Goal: Task Accomplishment & Management: Complete application form

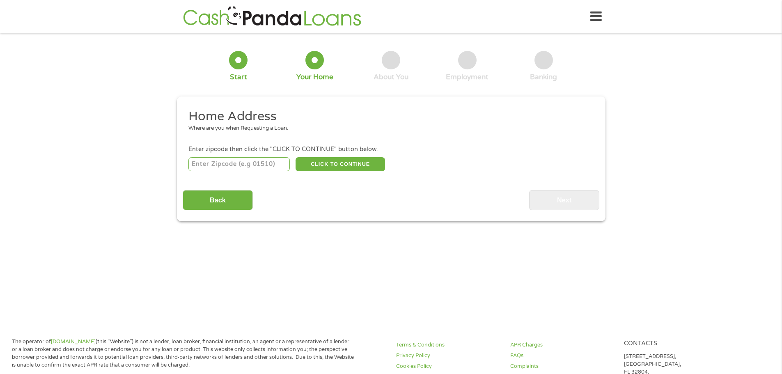
click at [215, 163] on input "number" at bounding box center [238, 164] width 101 height 14
type input "19609"
click at [332, 163] on button "CLICK TO CONTINUE" at bounding box center [341, 164] width 90 height 14
type input "19609"
type input "Reading"
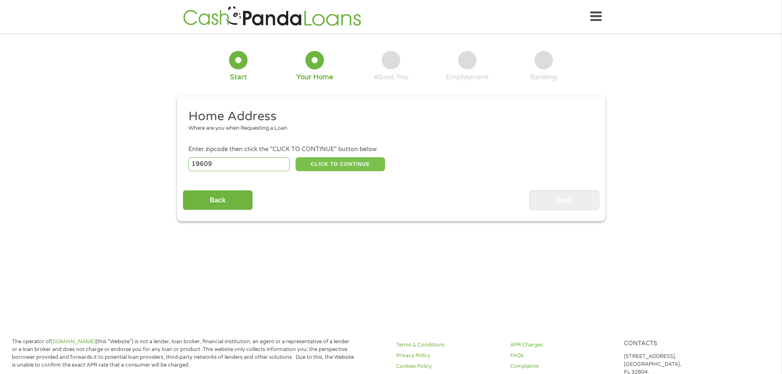
select select "[US_STATE]"
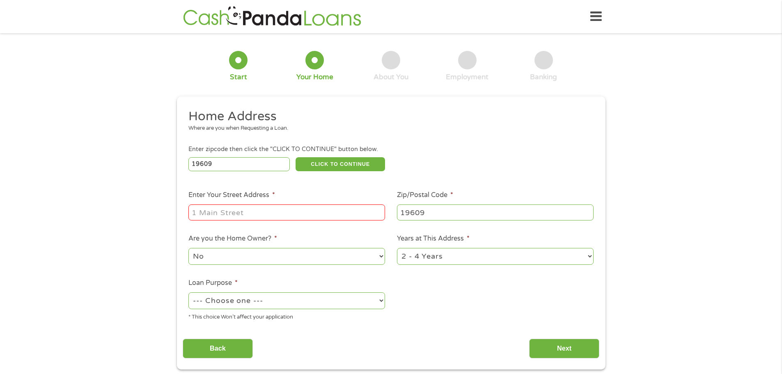
click at [213, 217] on input "Enter Your Street Address *" at bounding box center [286, 213] width 197 height 16
type input "[STREET_ADDRESS]"
click at [331, 258] on select "No Yes" at bounding box center [286, 256] width 197 height 17
select select "yes"
click at [188, 248] on select "No Yes" at bounding box center [286, 256] width 197 height 17
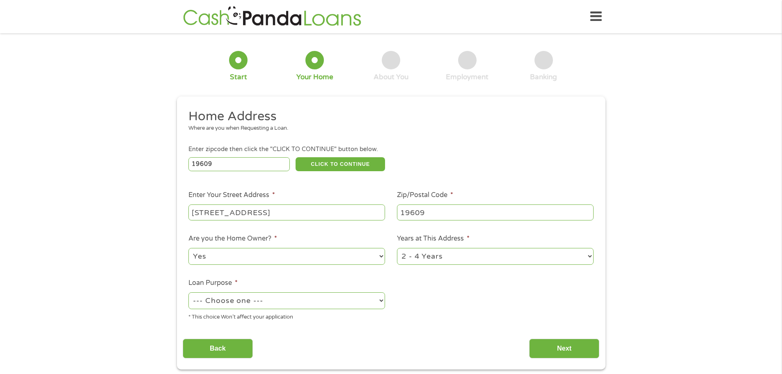
click at [452, 258] on select "1 Year or less 1 - 2 Years 2 - 4 Years Over 4 Years" at bounding box center [495, 256] width 197 height 17
select select "60months"
click at [397, 248] on select "1 Year or less 1 - 2 Years 2 - 4 Years Over 4 Years" at bounding box center [495, 256] width 197 height 17
click at [312, 302] on select "--- Choose one --- Pay Bills Debt Consolidation Home Improvement Major Purchase…" at bounding box center [286, 300] width 197 height 17
select select "shorttermcash"
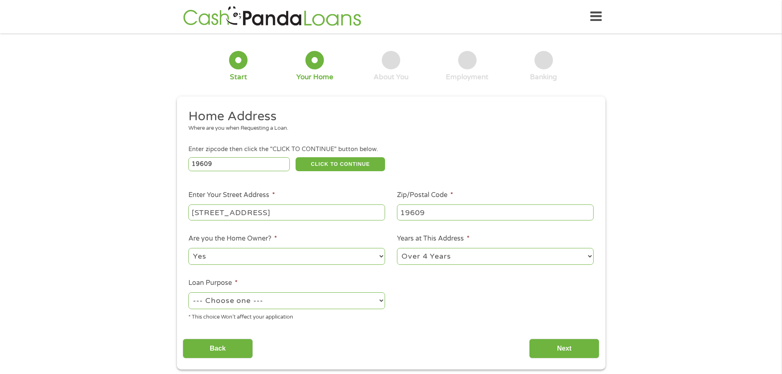
click at [188, 292] on select "--- Choose one --- Pay Bills Debt Consolidation Home Improvement Major Purchase…" at bounding box center [286, 300] width 197 height 17
click at [555, 346] on input "Next" at bounding box center [564, 349] width 70 height 20
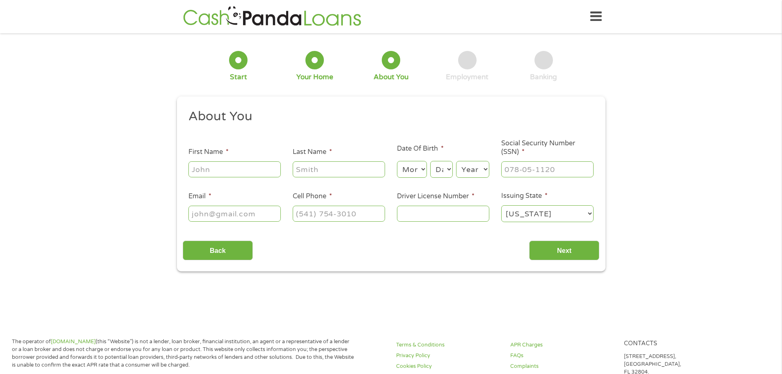
scroll to position [3, 3]
click at [217, 171] on input "First Name *" at bounding box center [234, 169] width 92 height 16
type input "[PERSON_NAME]"
click at [418, 172] on select "Month 1 2 3 4 5 6 7 8 9 10 11 12" at bounding box center [412, 169] width 30 height 17
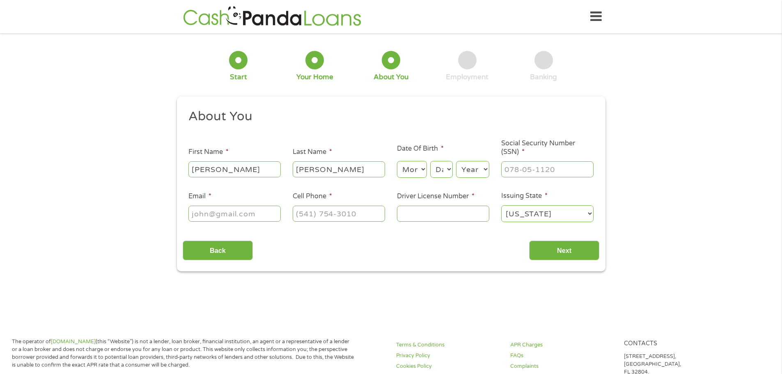
select select "5"
click at [397, 161] on select "Month 1 2 3 4 5 6 7 8 9 10 11 12" at bounding box center [412, 169] width 30 height 17
click at [446, 173] on select "Day 1 2 3 4 5 6 7 8 9 10 11 12 13 14 15 16 17 18 19 20 21 22 23 24 25 26 27 28 …" at bounding box center [441, 169] width 22 height 17
select select "10"
click at [430, 161] on select "Day 1 2 3 4 5 6 7 8 9 10 11 12 13 14 15 16 17 18 19 20 21 22 23 24 25 26 27 28 …" at bounding box center [441, 169] width 22 height 17
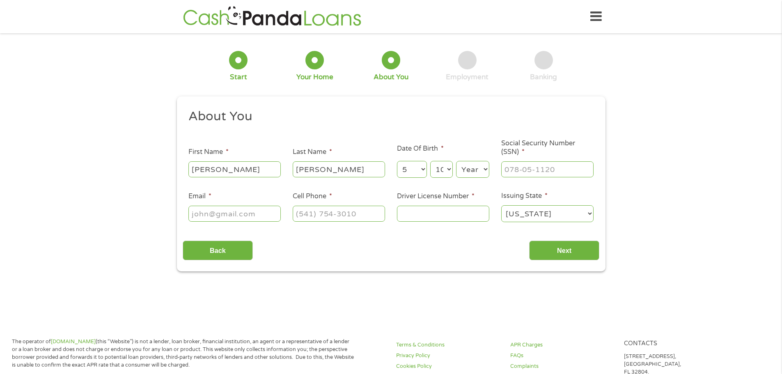
click at [485, 169] on select "Year [DATE] 2006 2005 2004 2003 2002 2001 2000 1999 1998 1997 1996 1995 1994 19…" at bounding box center [472, 169] width 33 height 17
select select "1972"
click at [456, 161] on select "Year [DATE] 2006 2005 2004 2003 2002 2001 2000 1999 1998 1997 1996 1995 1994 19…" at bounding box center [472, 169] width 33 height 17
click at [518, 168] on input "___-__-____" at bounding box center [547, 169] width 92 height 16
type input "172-66-9682"
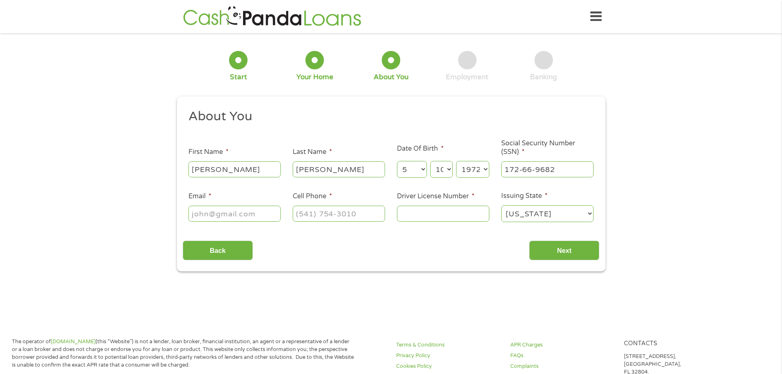
click at [217, 214] on input "Email *" at bounding box center [234, 214] width 92 height 16
type input "[EMAIL_ADDRESS][DOMAIN_NAME]"
type input "[PHONE_NUMBER]"
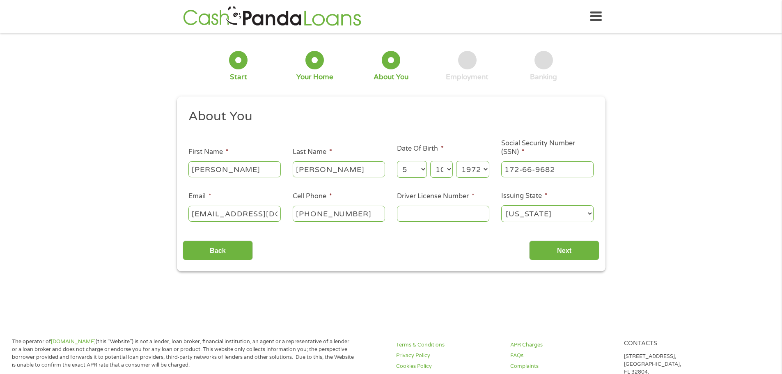
click at [411, 214] on input "Driver License Number *" at bounding box center [443, 214] width 92 height 16
type input "22870392"
click at [553, 250] on input "Next" at bounding box center [564, 251] width 70 height 20
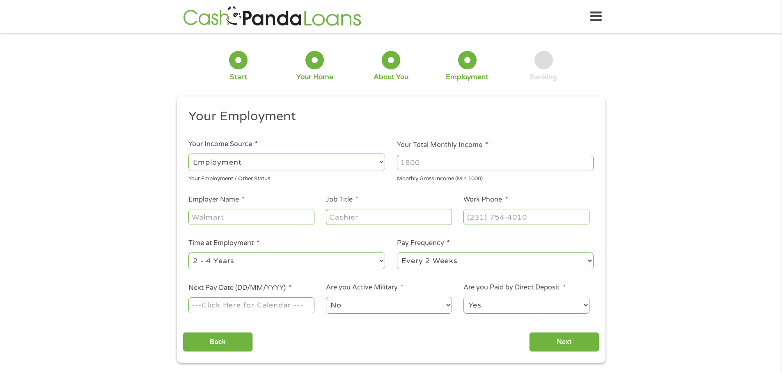
click at [356, 162] on select "--- Choose one --- Employment [DEMOGRAPHIC_DATA] Benefits" at bounding box center [286, 162] width 197 height 17
click at [188, 154] on select "--- Choose one --- Employment [DEMOGRAPHIC_DATA] Benefits" at bounding box center [286, 162] width 197 height 17
click at [451, 164] on input "Your Total Monthly Income *" at bounding box center [495, 163] width 197 height 16
type input "3200"
click at [214, 216] on input "Employer Name *" at bounding box center [251, 217] width 126 height 16
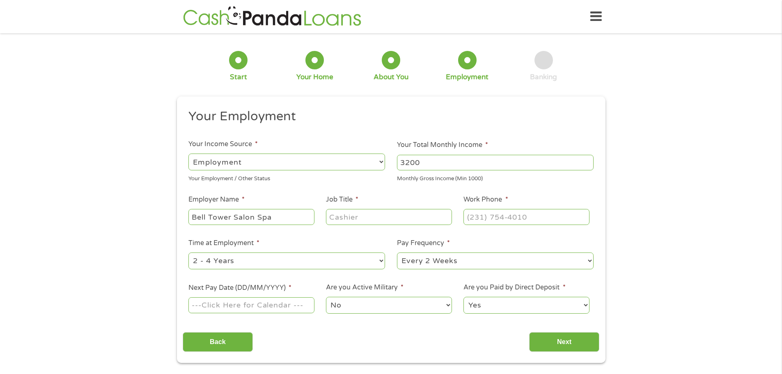
type input "Bell Tower Salon Spa"
click at [346, 214] on input "Job Title *" at bounding box center [389, 217] width 126 height 16
type input "Customer Service representative"
click at [487, 218] on input "(___) ___-____" at bounding box center [527, 217] width 126 height 16
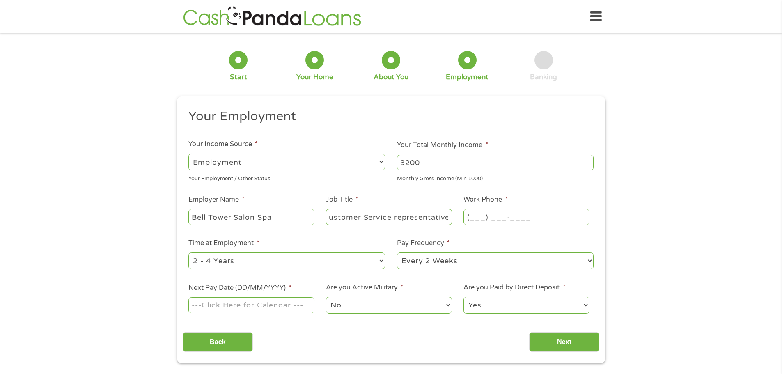
scroll to position [0, 0]
type input "[PHONE_NUMBER]"
click at [223, 306] on input "Next Pay Date (DD/MM/YYYY) *" at bounding box center [251, 305] width 126 height 16
type input "[DATE]"
click at [519, 305] on select "Yes No" at bounding box center [527, 305] width 126 height 17
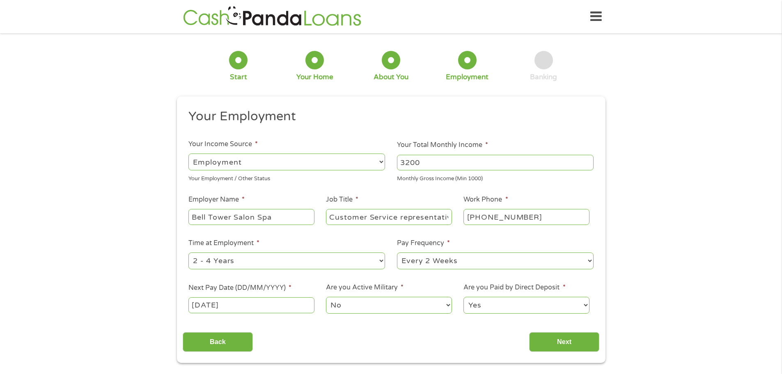
click at [464, 297] on select "Yes No" at bounding box center [527, 305] width 126 height 17
click at [554, 341] on input "Next" at bounding box center [564, 342] width 70 height 20
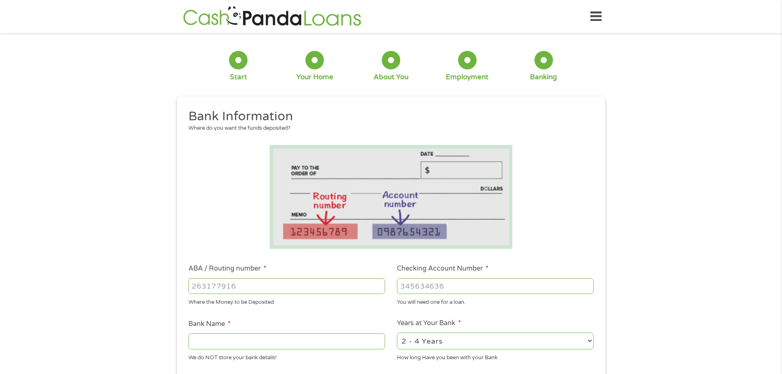
click at [218, 288] on input "ABA / Routing number *" at bounding box center [286, 286] width 197 height 16
type input "031101279"
type input "THE BANCORP BANK"
type input "031101279"
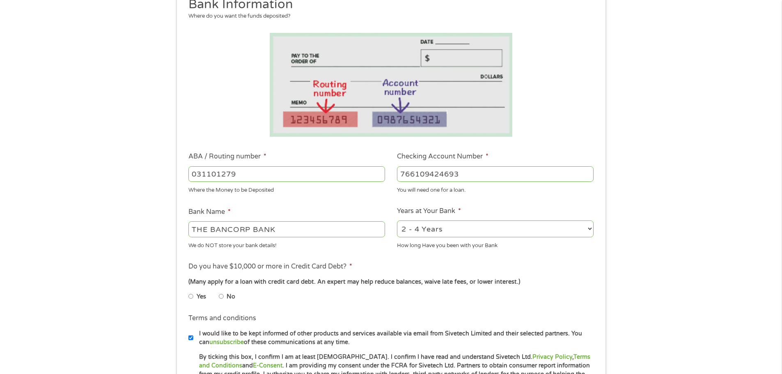
scroll to position [123, 0]
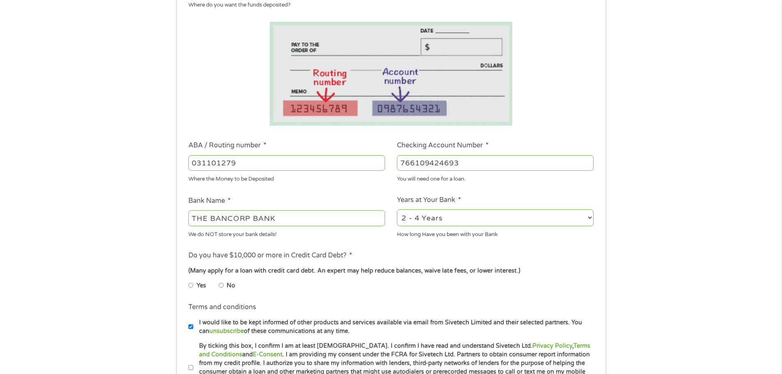
type input "766109424693"
click at [223, 286] on input "No" at bounding box center [221, 285] width 5 height 13
radio input "true"
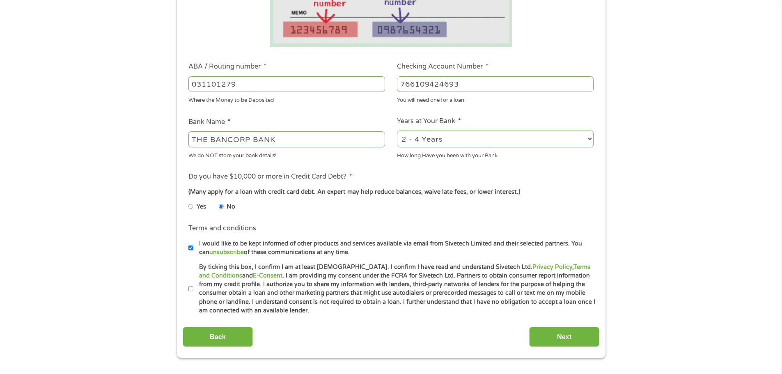
scroll to position [205, 0]
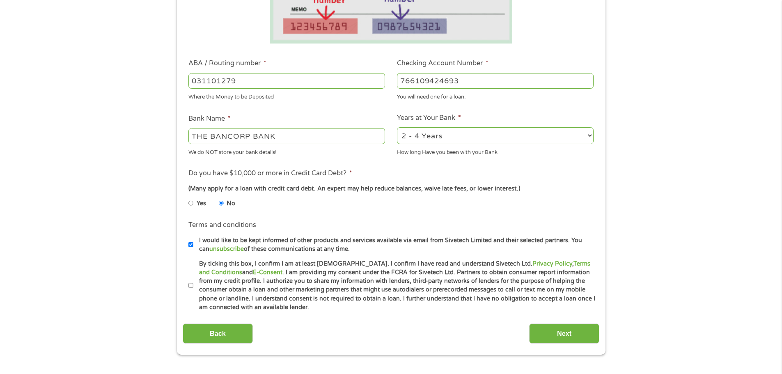
click at [190, 242] on input "I would like to be kept informed of other products and services available via e…" at bounding box center [190, 244] width 5 height 13
checkbox input "false"
click at [192, 285] on input "By ticking this box, I confirm I am at least [DEMOGRAPHIC_DATA]. I confirm I ha…" at bounding box center [190, 285] width 5 height 13
checkbox input "true"
click at [559, 329] on input "Next" at bounding box center [564, 334] width 70 height 20
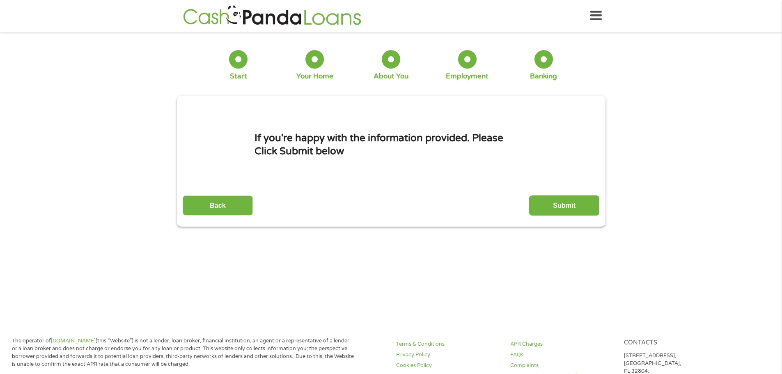
scroll to position [0, 0]
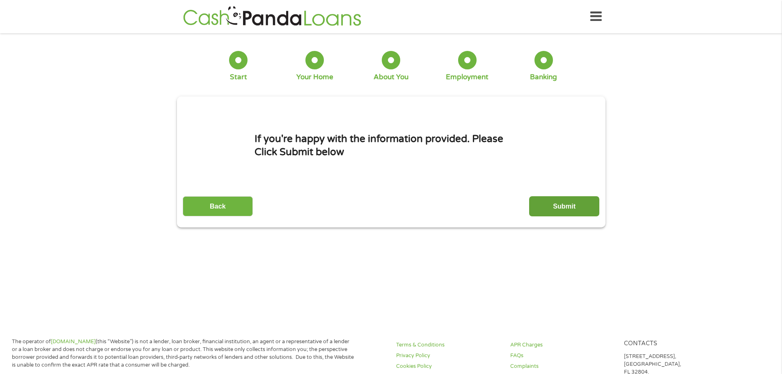
click at [564, 205] on input "Submit" at bounding box center [564, 206] width 70 height 20
